Goal: Use online tool/utility: Utilize a website feature to perform a specific function

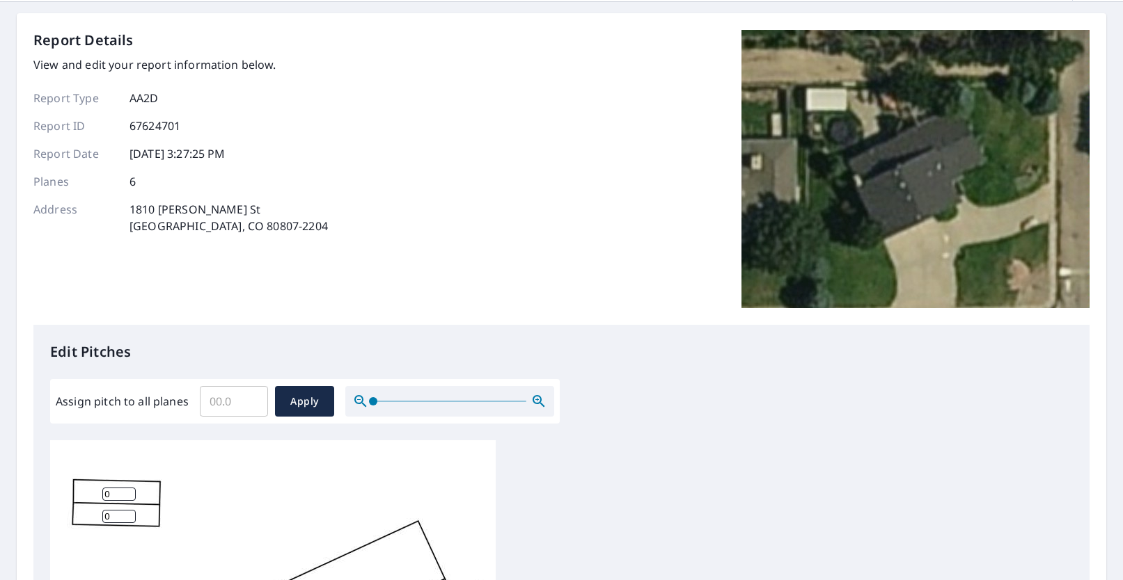
scroll to position [70, 0]
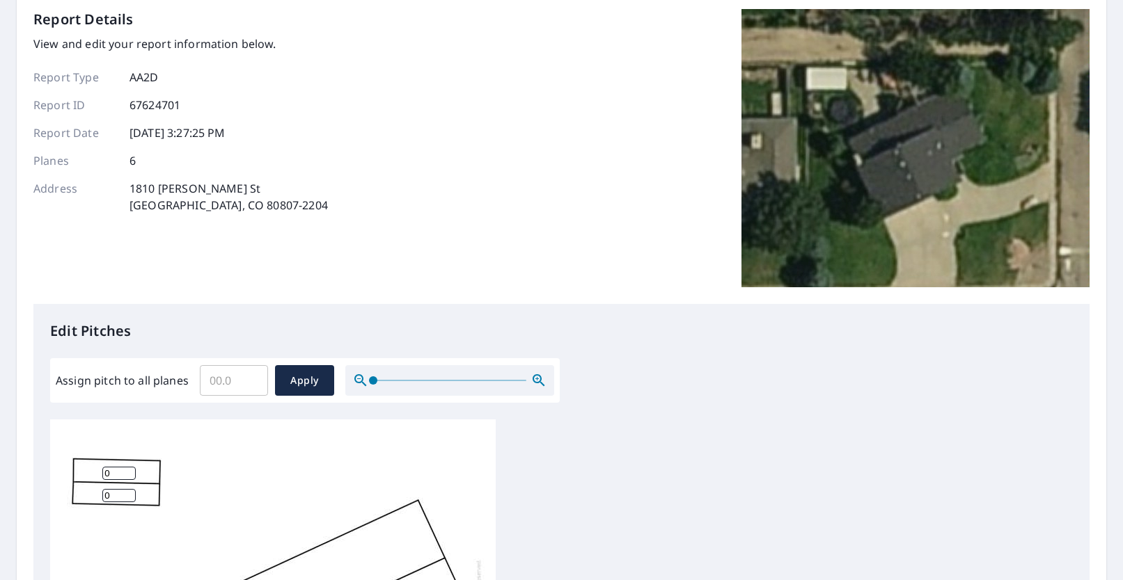
click at [217, 381] on input "Assign pitch to all planes" at bounding box center [234, 380] width 68 height 39
type input "4"
click at [309, 395] on button "Apply" at bounding box center [304, 380] width 59 height 31
type input "4"
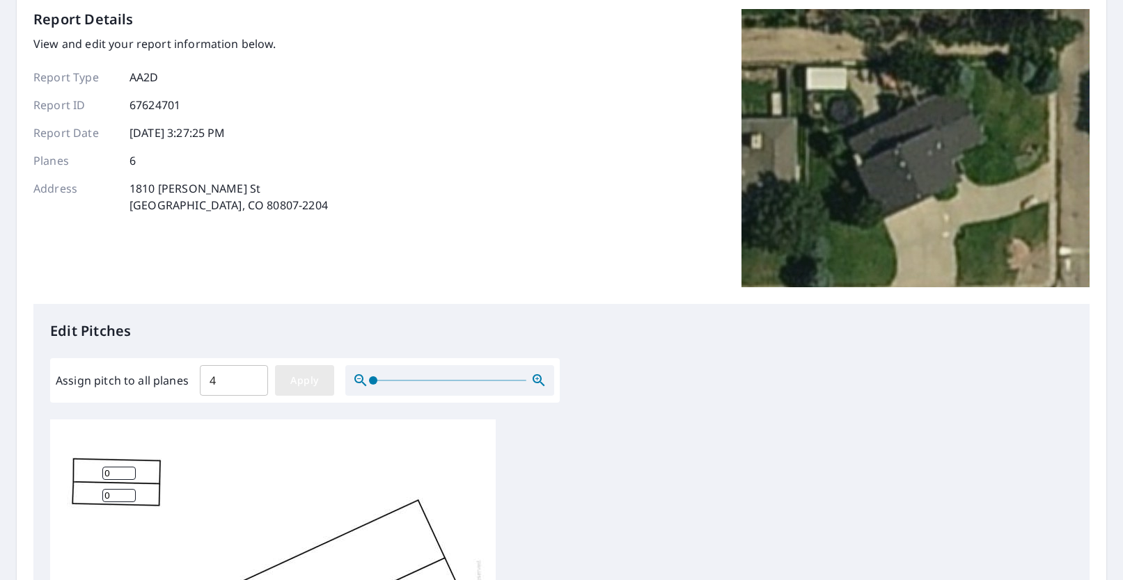
type input "4"
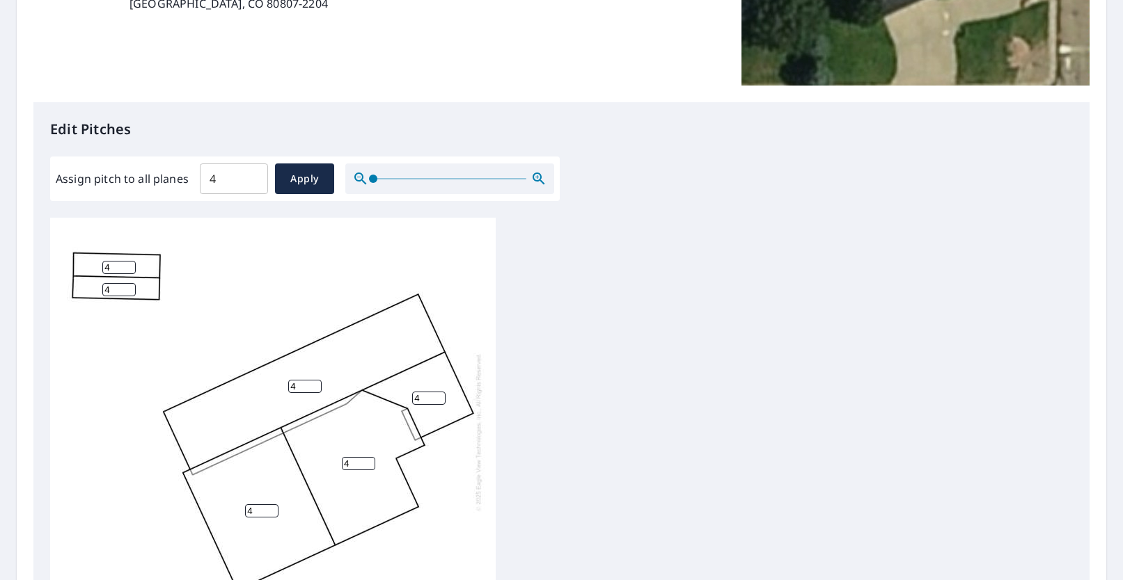
scroll to position [348, 0]
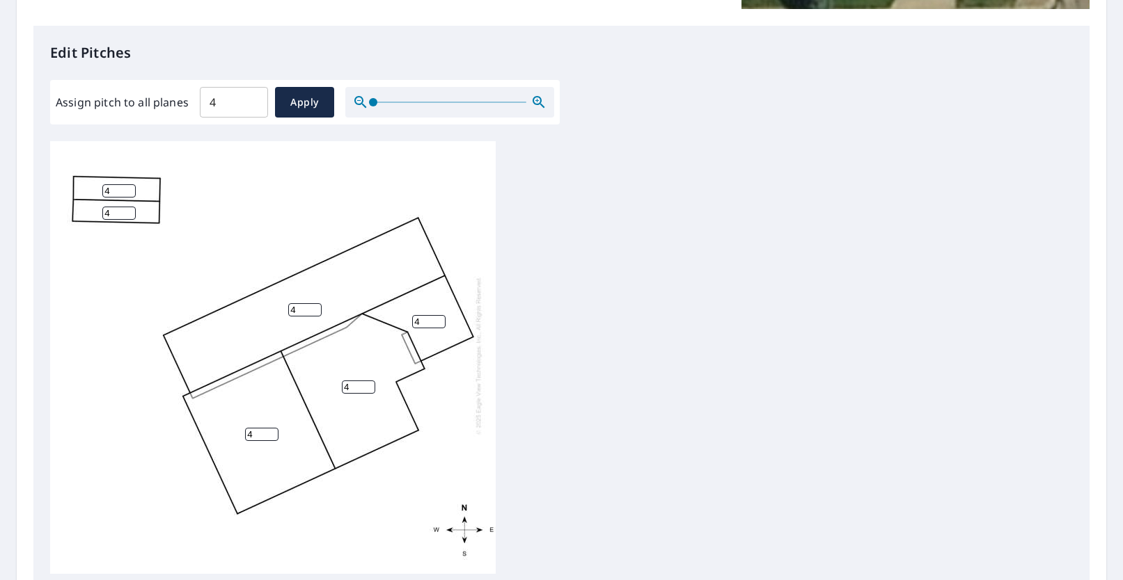
drag, startPoint x: 119, startPoint y: 185, endPoint x: 84, endPoint y: 187, distance: 35.6
click at [84, 187] on div "4 4 4 4 4 4" at bounding box center [272, 355] width 445 height 437
type input "2"
drag, startPoint x: 115, startPoint y: 198, endPoint x: 92, endPoint y: 199, distance: 23.0
click at [98, 200] on div "4 4 4 4 2 4" at bounding box center [272, 355] width 445 height 437
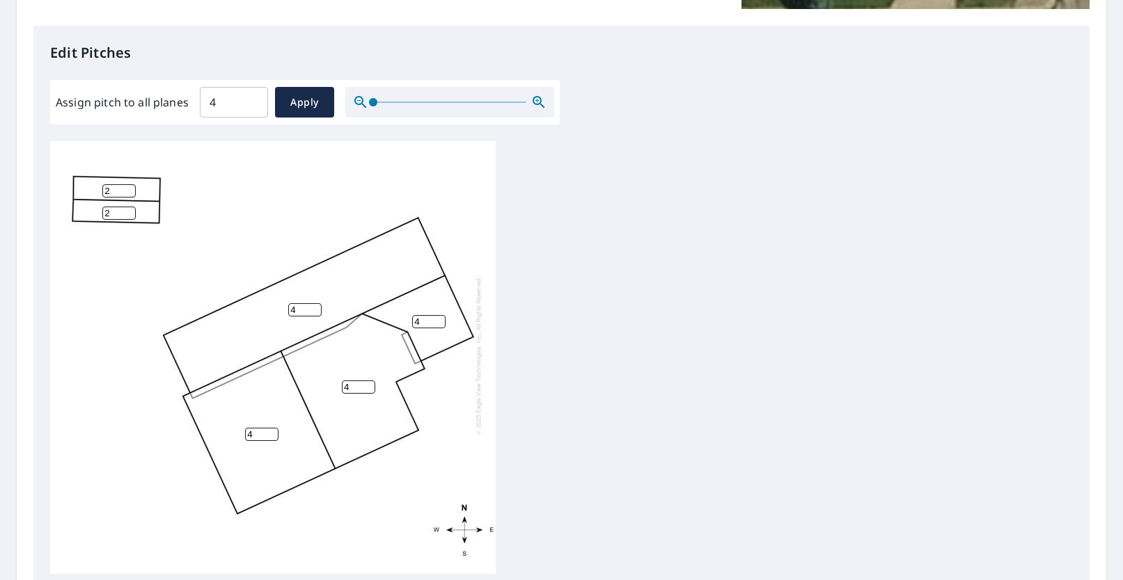
type input "2"
click at [640, 353] on div "4 4 4 4 2 2" at bounding box center [561, 359] width 1022 height 437
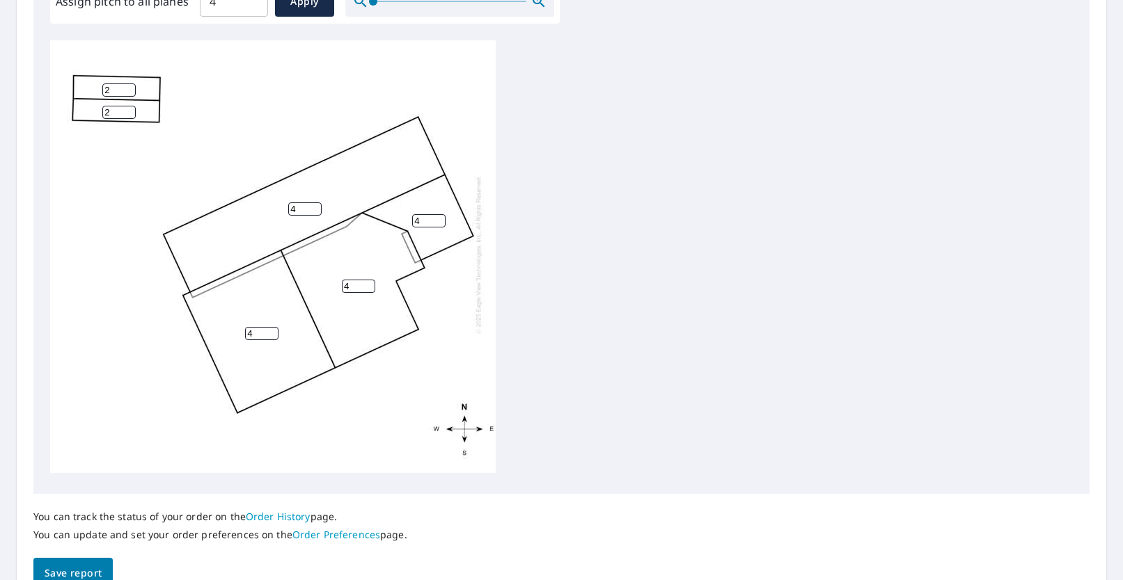
scroll to position [521, 0]
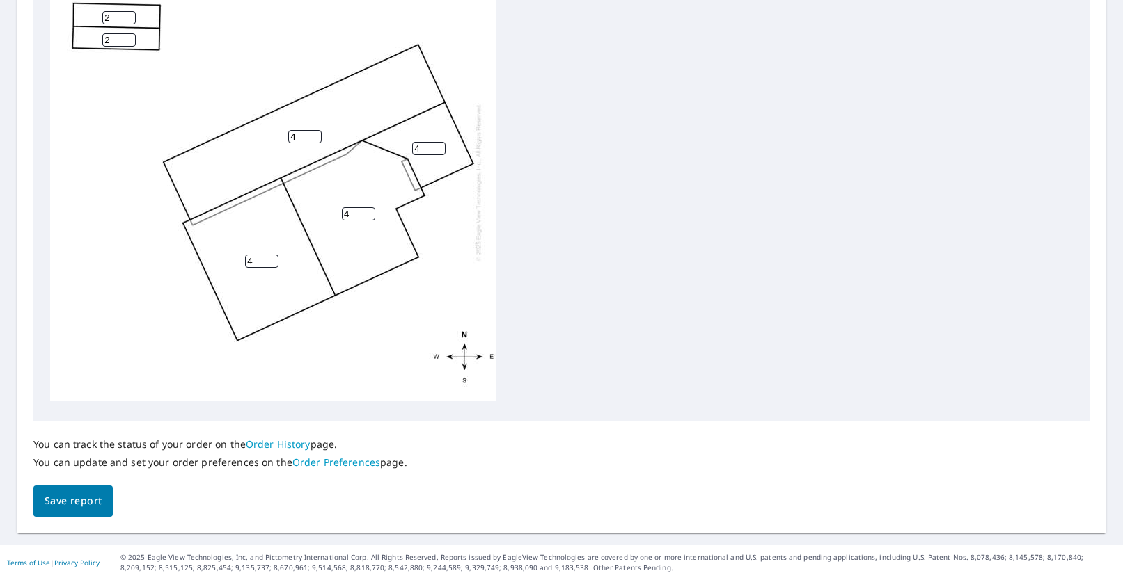
click at [67, 496] on span "Save report" at bounding box center [73, 501] width 57 height 17
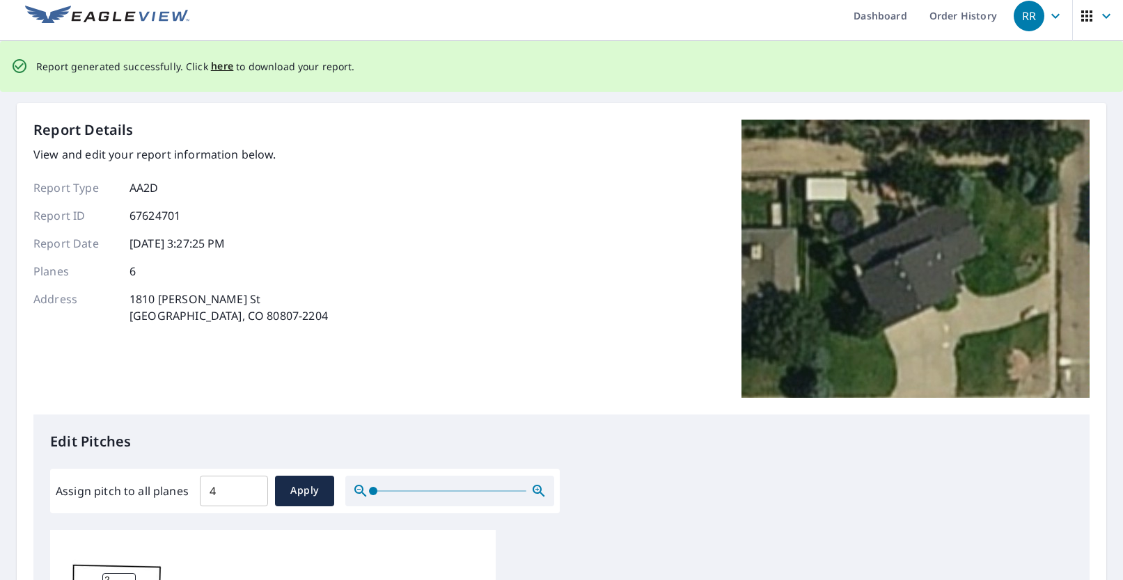
scroll to position [0, 0]
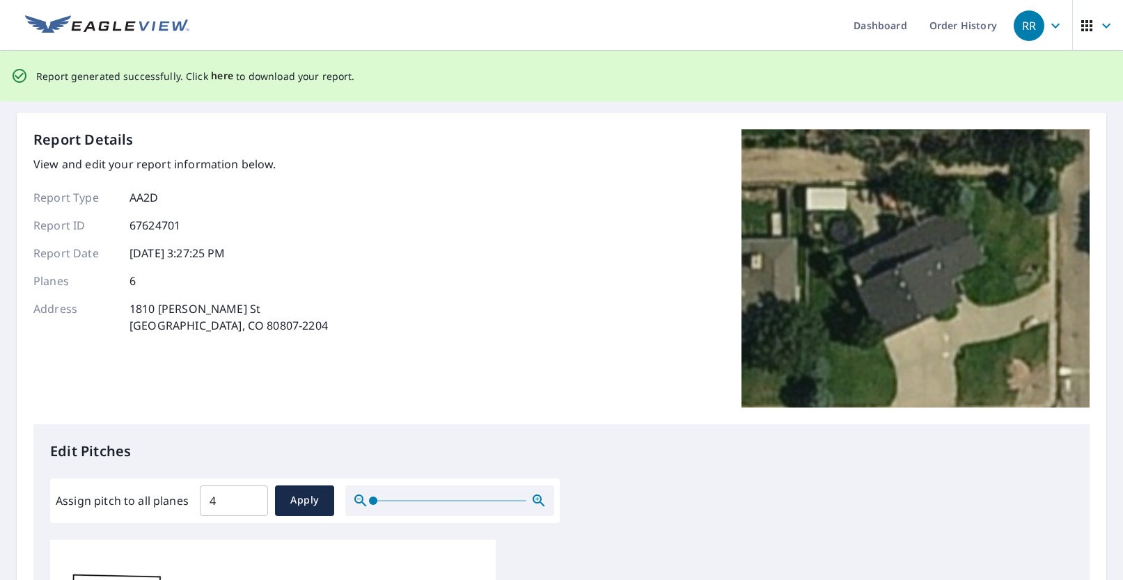
click at [217, 72] on span "here" at bounding box center [222, 76] width 23 height 17
